Goal: Task Accomplishment & Management: Use online tool/utility

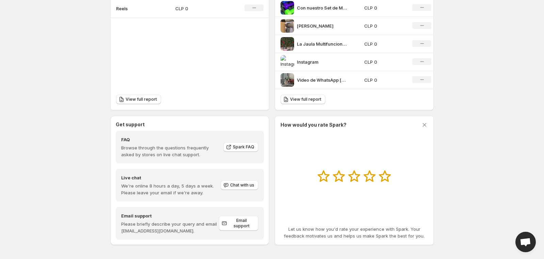
scroll to position [262, 0]
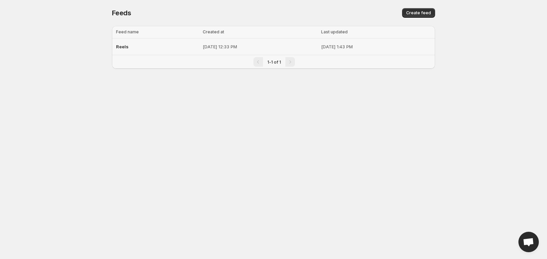
click at [203, 50] on p "[DATE] 12:33 PM" at bounding box center [260, 46] width 114 height 7
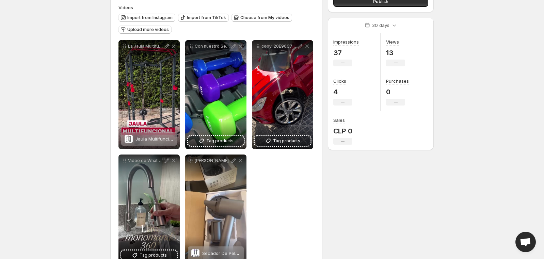
scroll to position [68, 0]
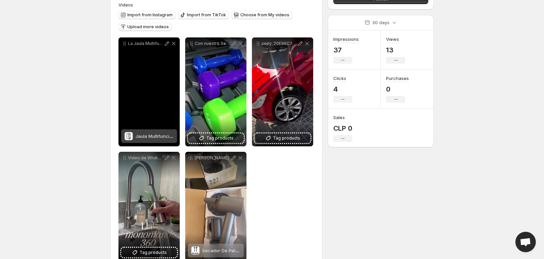
click at [158, 102] on div "La Jaula Multifuncional Rack R300 con poleas ya est disponible en cielomarketcl…" at bounding box center [148, 91] width 61 height 109
click at [160, 139] on div "Jaula Multifuncional Power Rack R300 Gym Con Polea" at bounding box center [154, 136] width 38 height 14
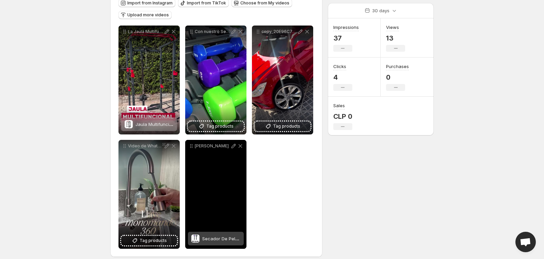
scroll to position [86, 0]
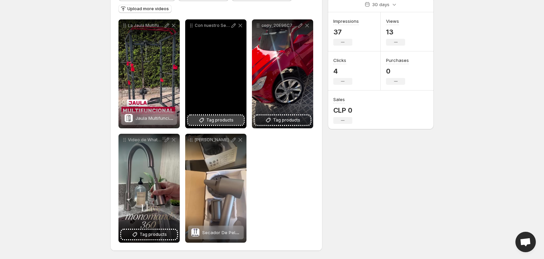
click at [221, 119] on span "Tag products" at bounding box center [219, 120] width 27 height 7
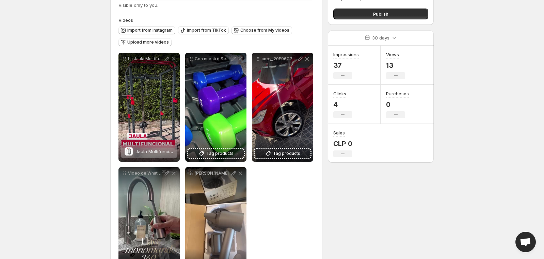
scroll to position [0, 0]
